Goal: Transaction & Acquisition: Purchase product/service

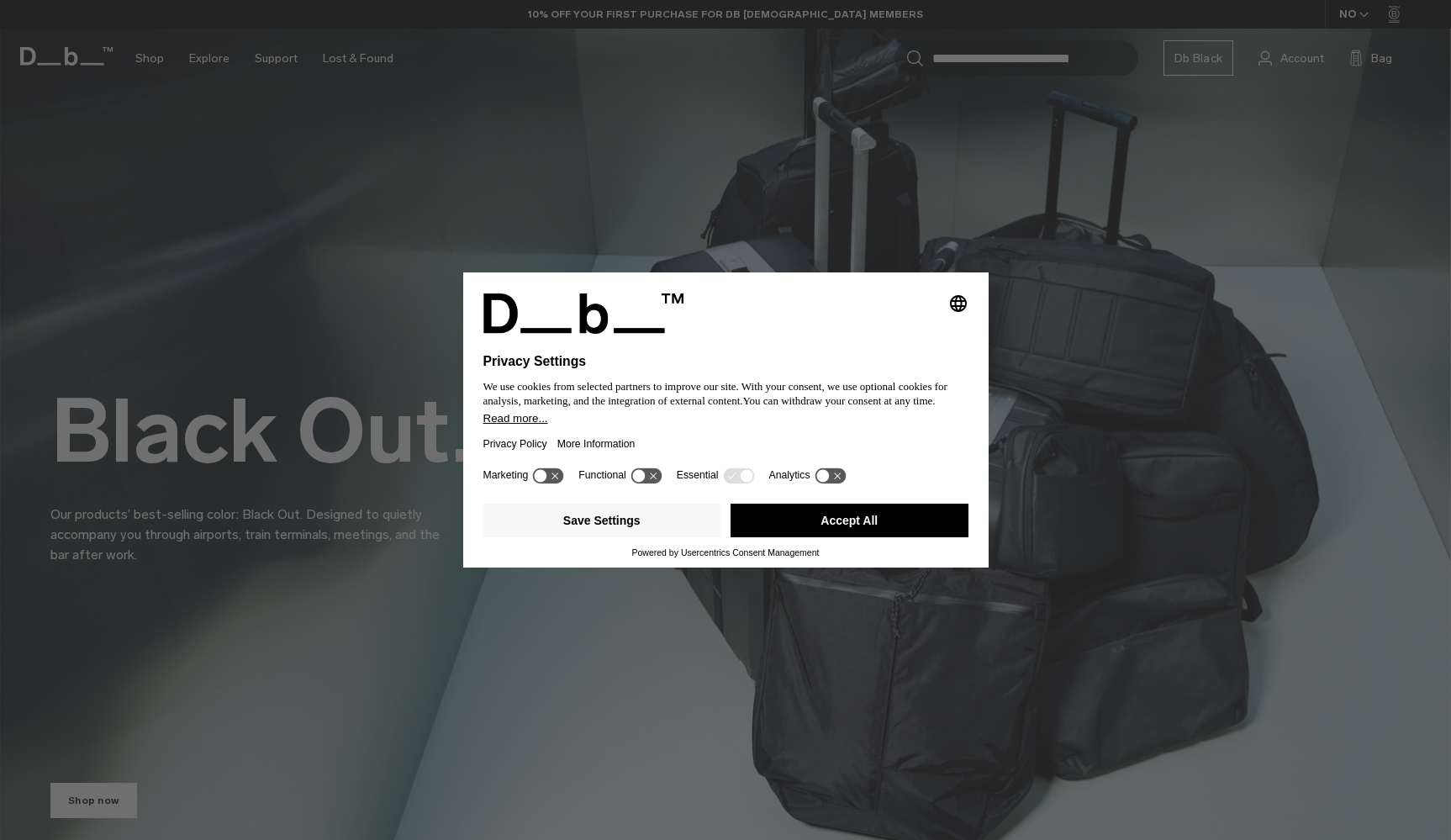
click at [832, 174] on div "Selecting an option will immediately change the language Privacy Settings We us…" at bounding box center [725, 420] width 1451 height 840
click at [551, 477] on icon at bounding box center [548, 475] width 31 height 16
click at [634, 533] on button "Save Settings" at bounding box center [602, 520] width 238 height 34
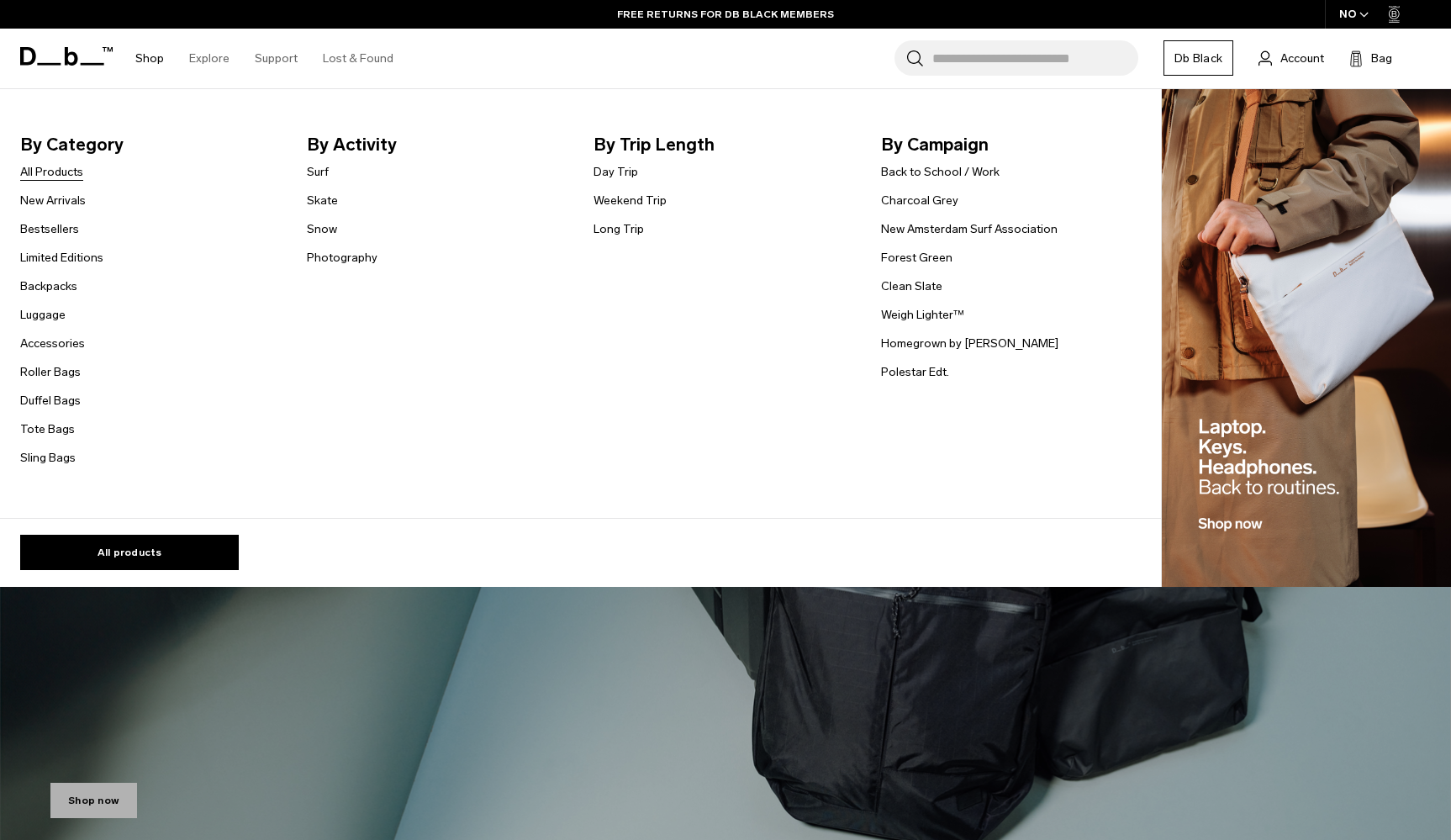
click at [70, 175] on link "All Products" at bounding box center [51, 172] width 63 height 17
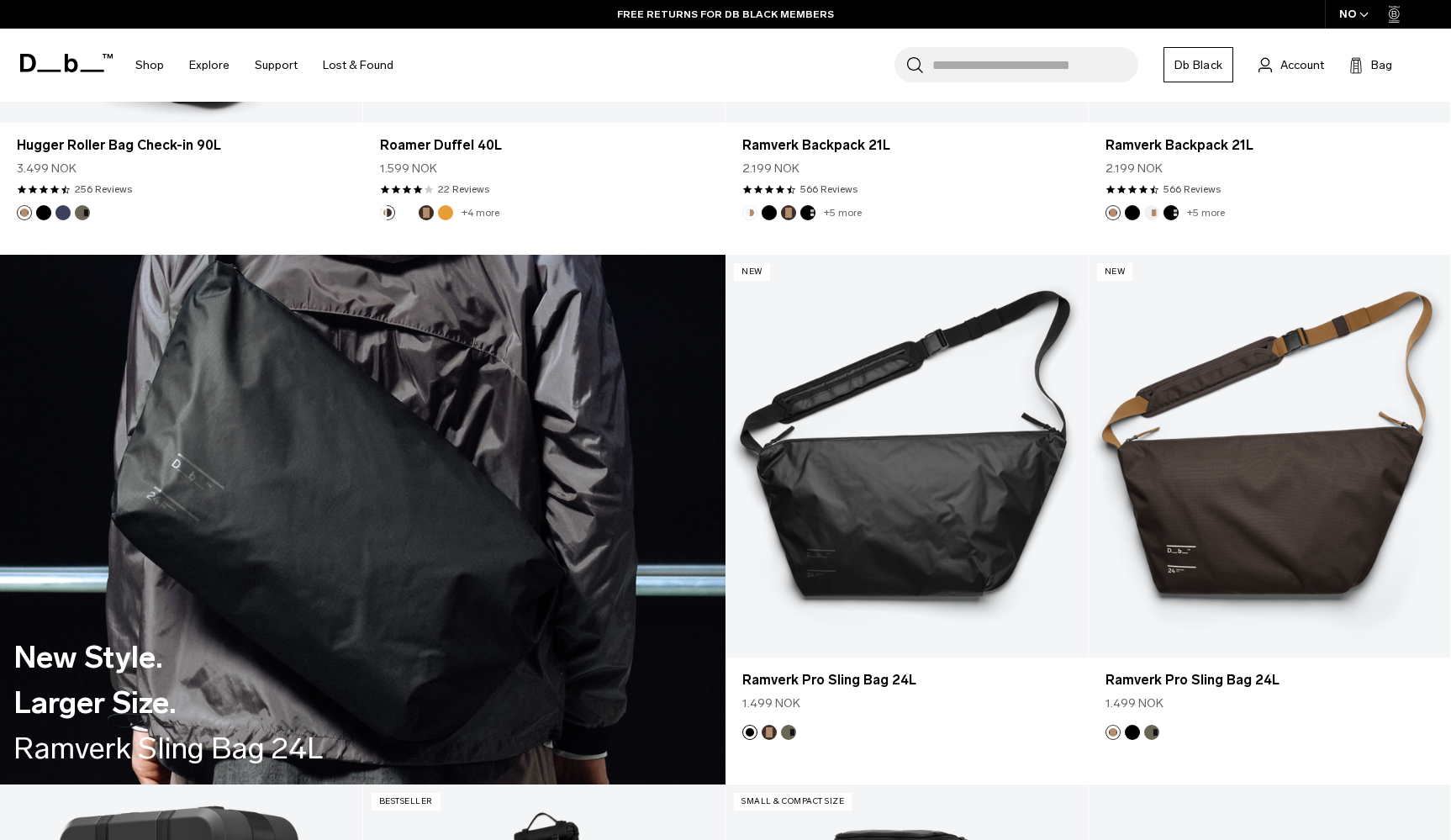
scroll to position [3414, 0]
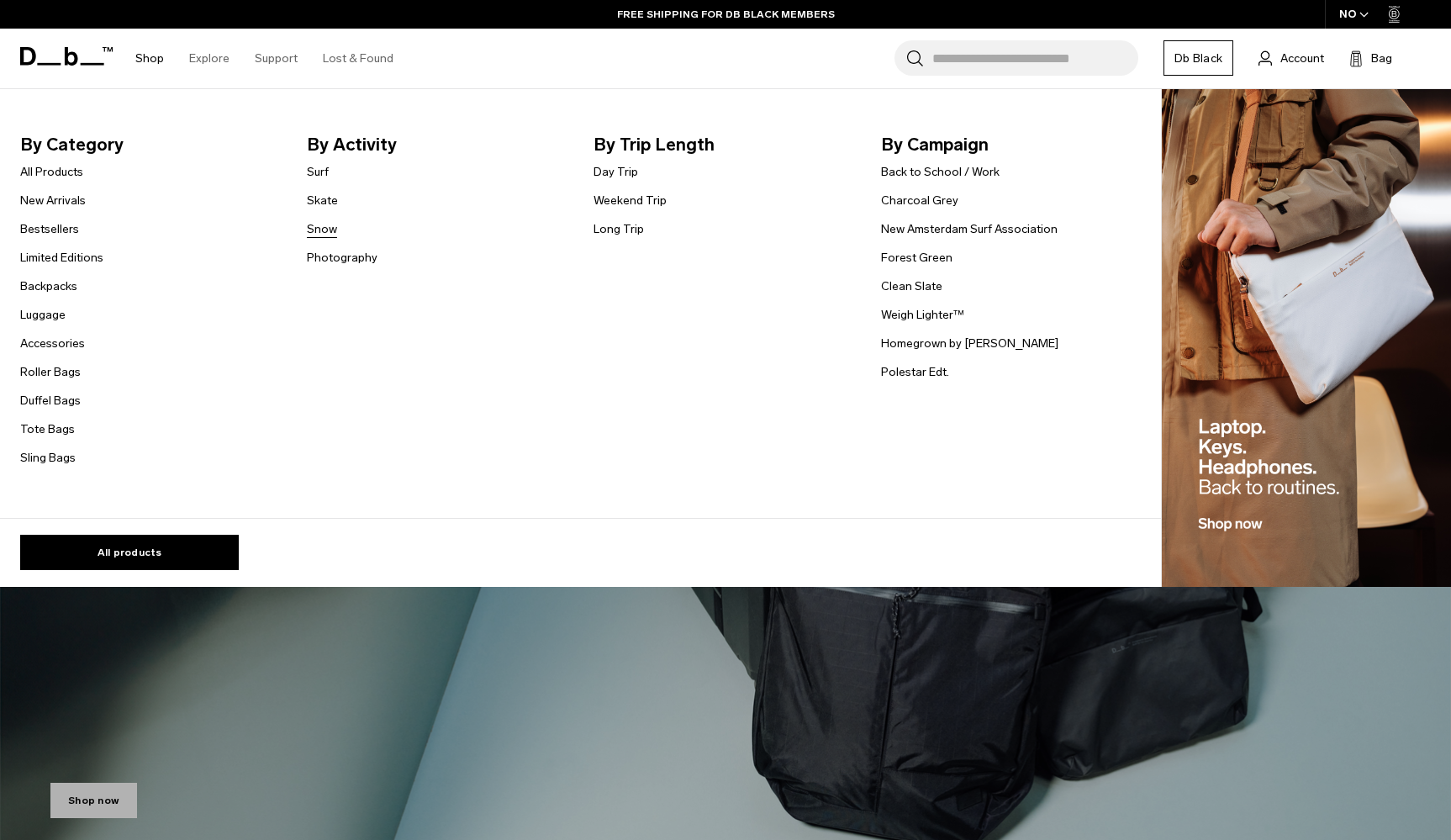
click at [326, 230] on link "Snow" at bounding box center [322, 229] width 31 height 17
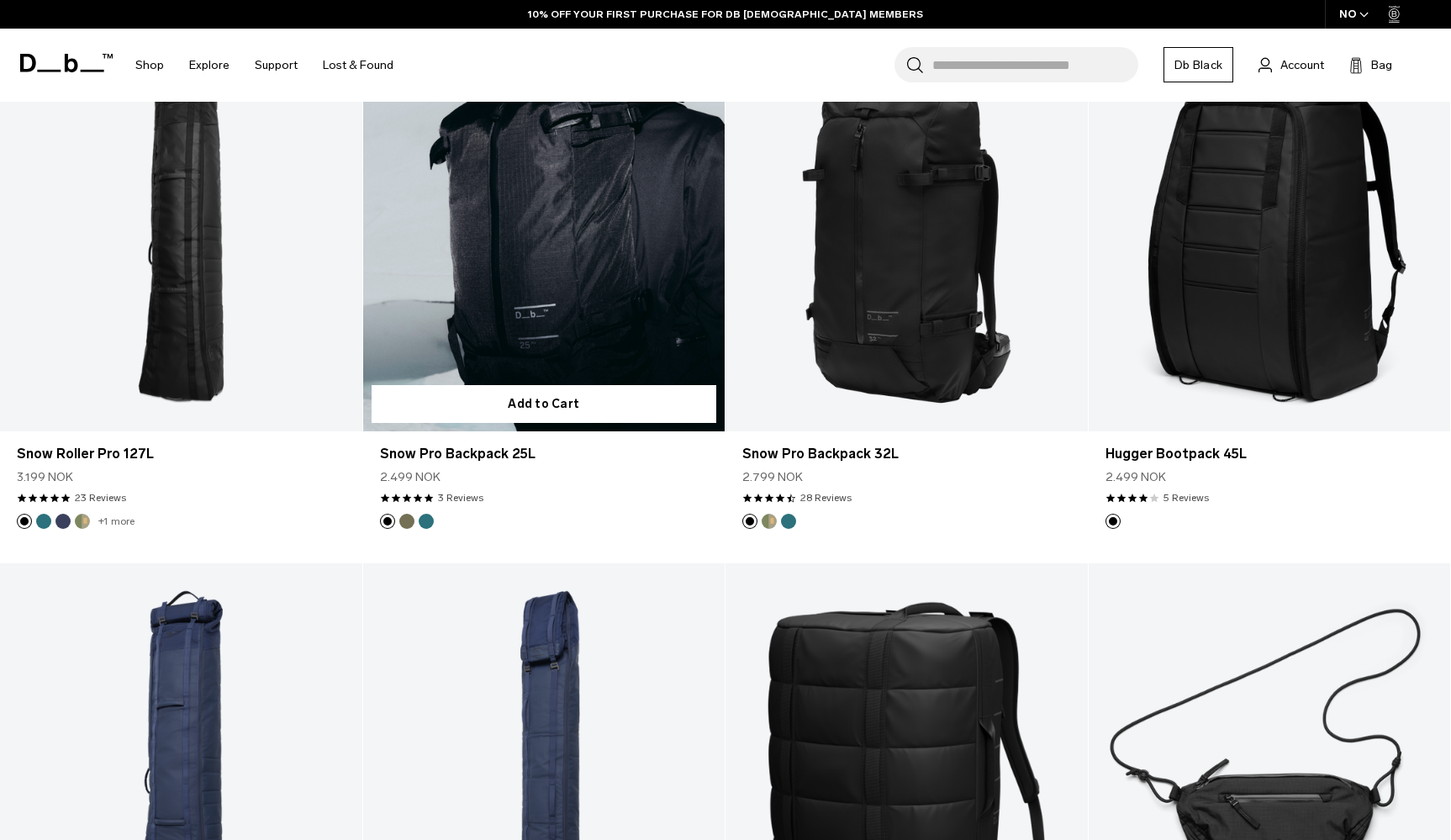
scroll to position [447, 0]
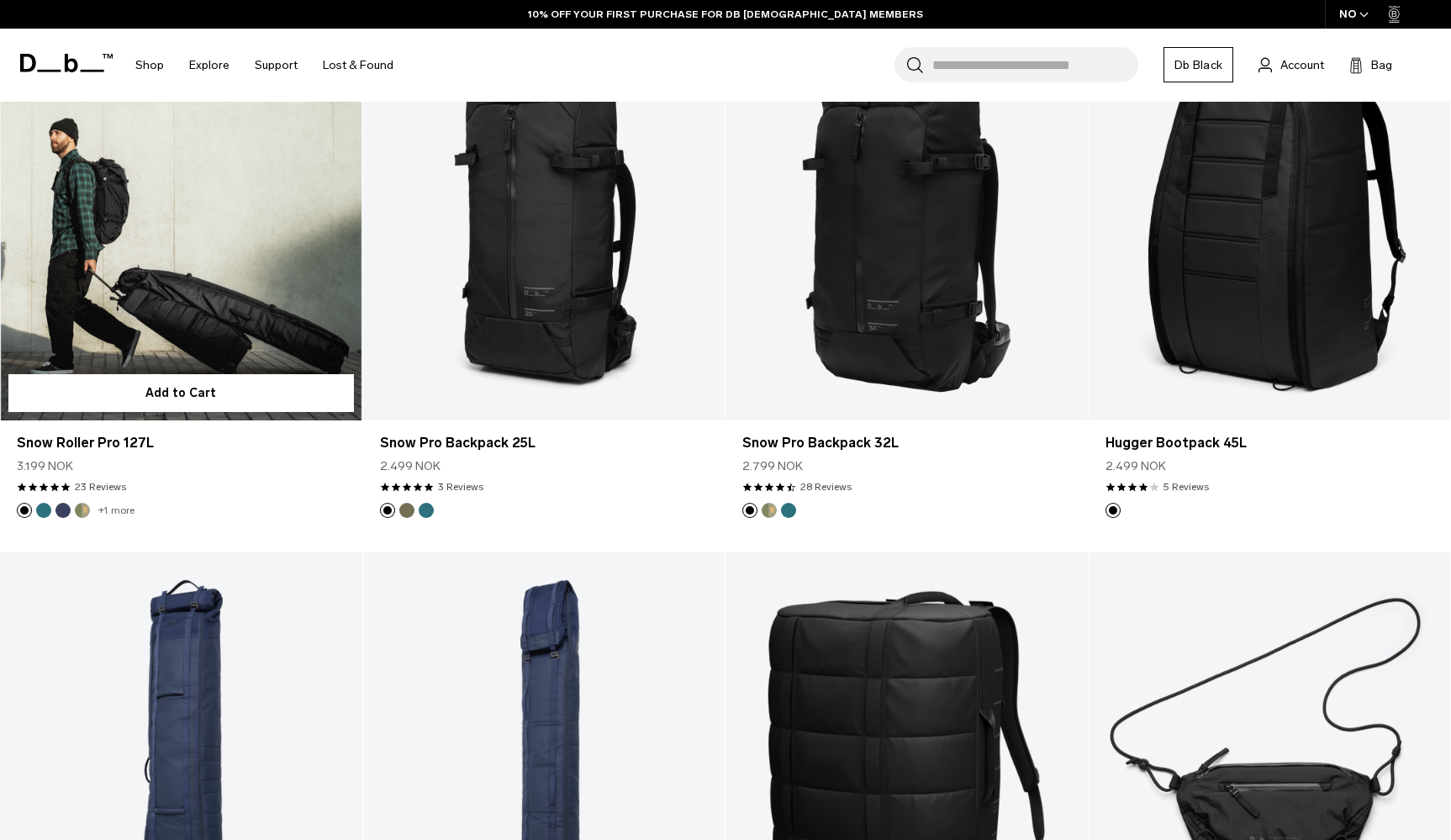
click at [42, 509] on button "Midnight Teal" at bounding box center [43, 510] width 15 height 15
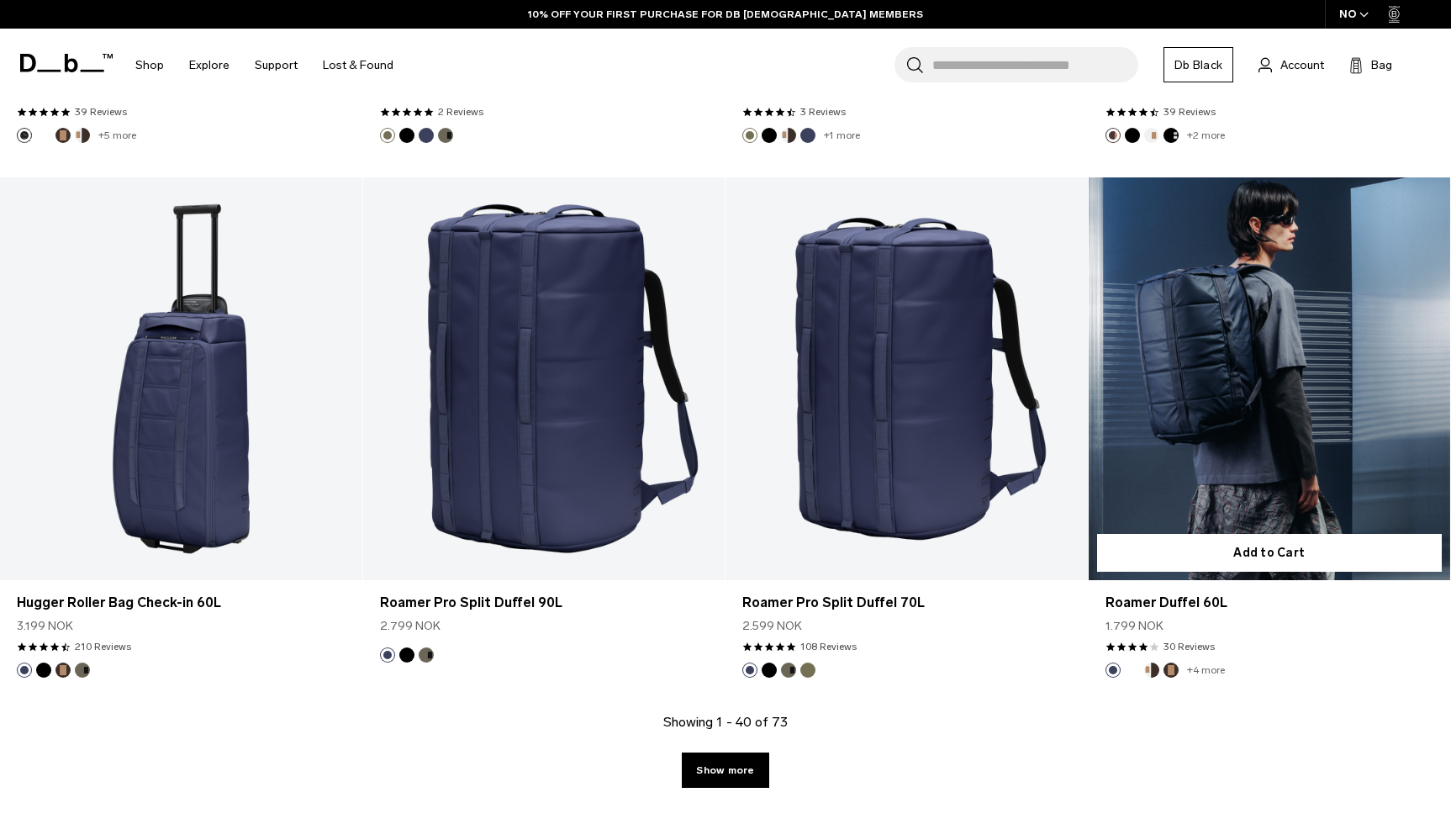
scroll to position [5095, 0]
